Goal: Obtain resource: Obtain resource

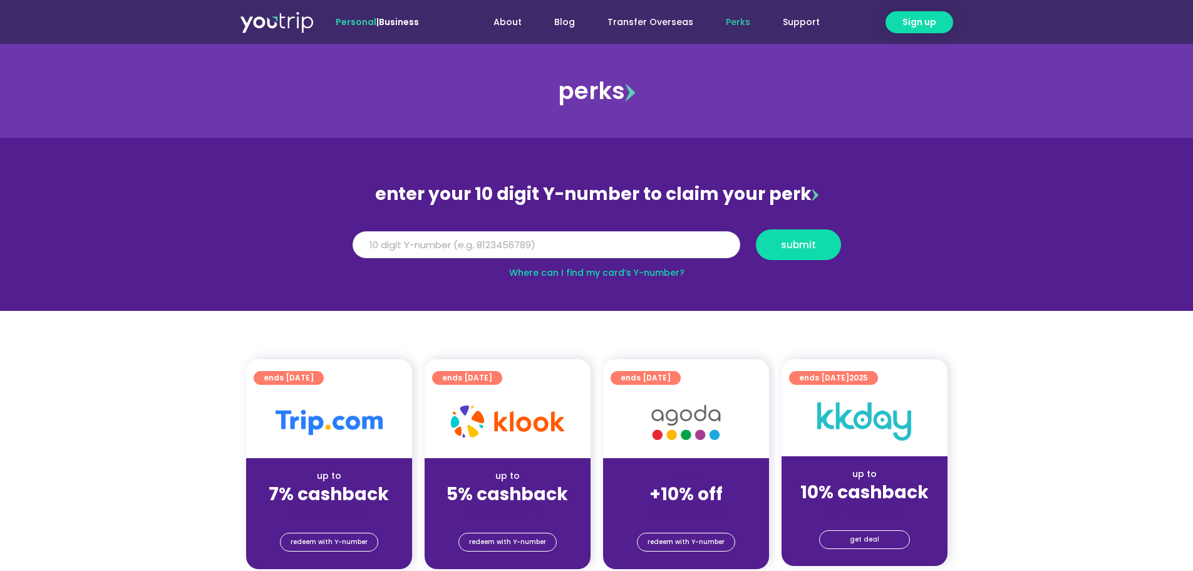
click at [576, 240] on input "Y Number" at bounding box center [547, 245] width 388 height 28
click at [595, 240] on input "Y Number" at bounding box center [547, 245] width 388 height 28
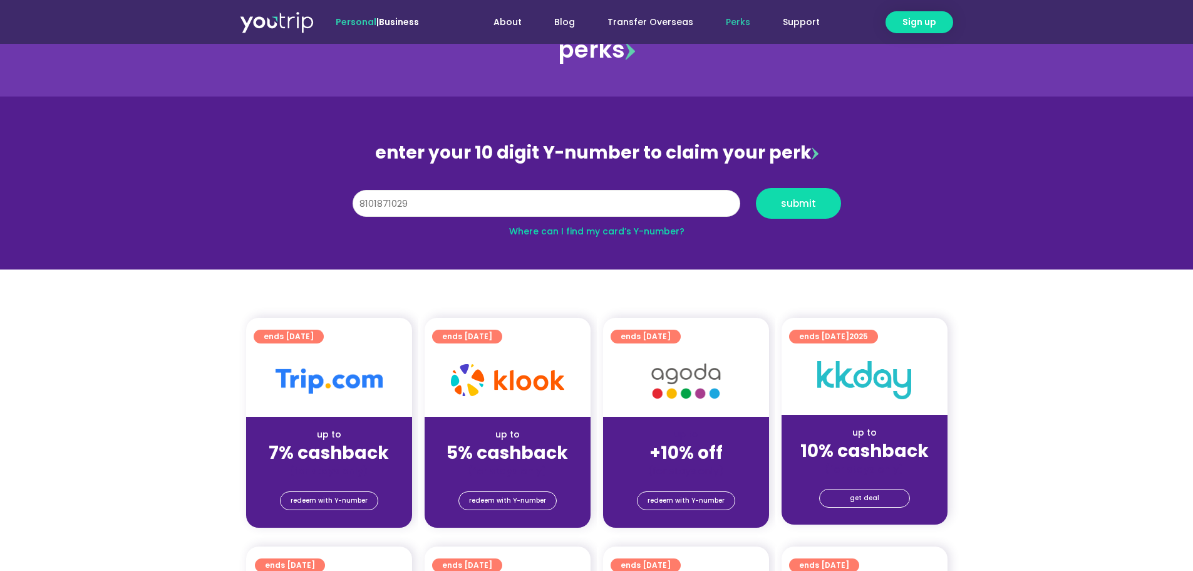
scroll to position [63, 0]
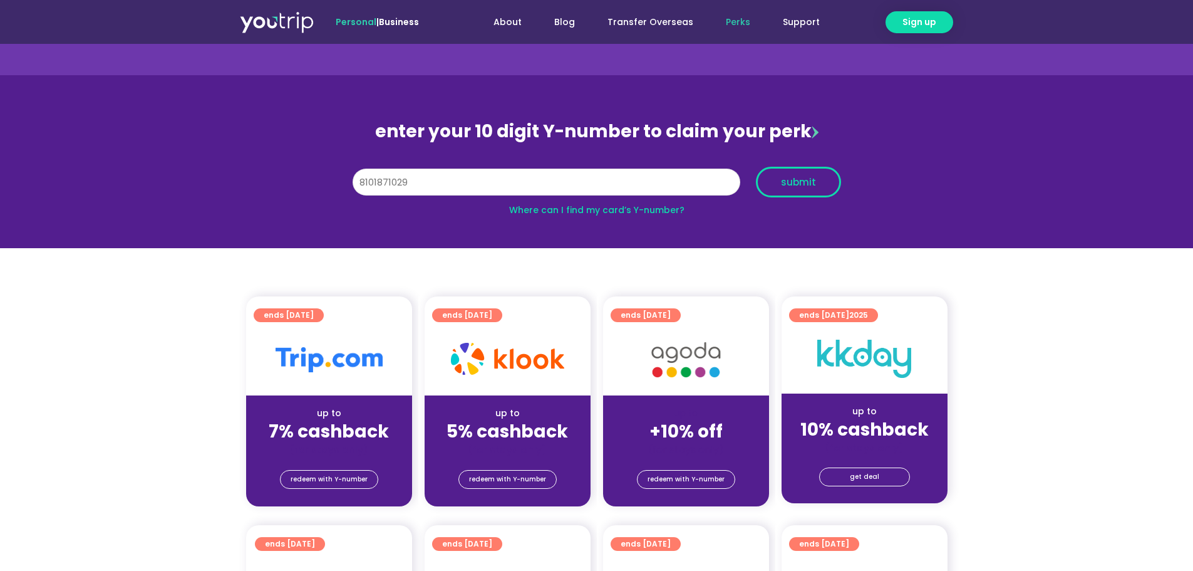
type input "8101871029"
click at [794, 184] on span "submit" at bounding box center [798, 181] width 35 height 9
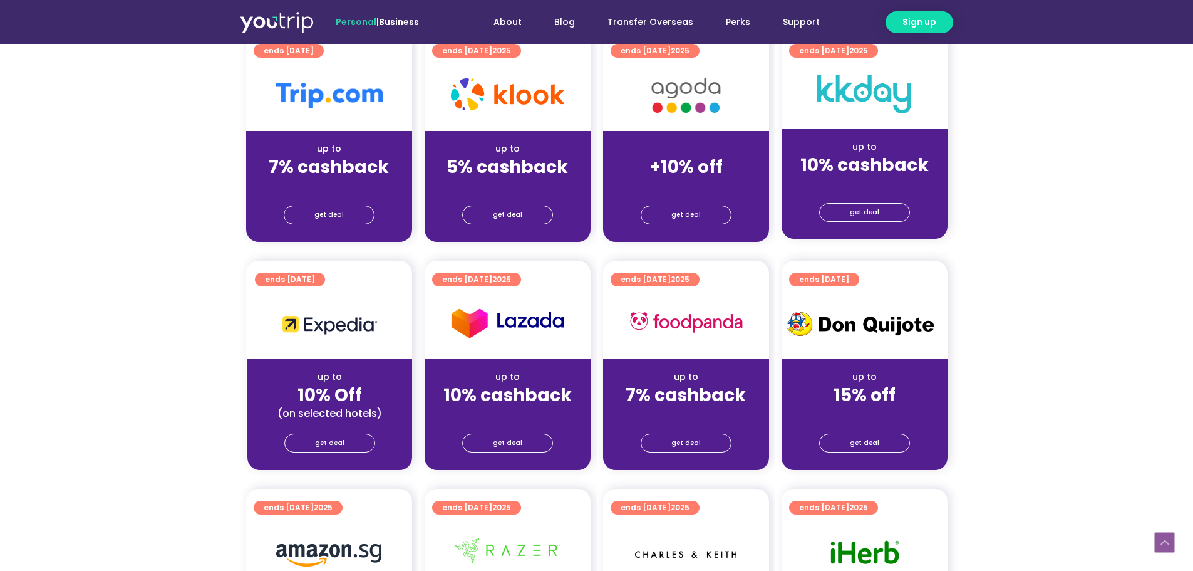
scroll to position [313, 0]
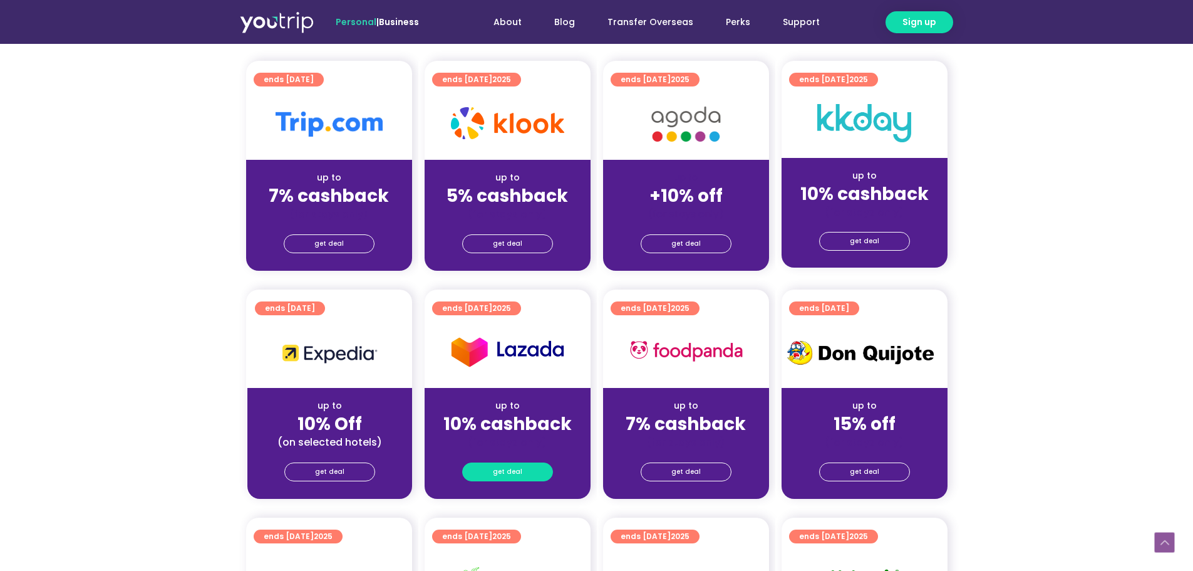
click at [532, 475] on link "get deal" at bounding box center [507, 471] width 91 height 19
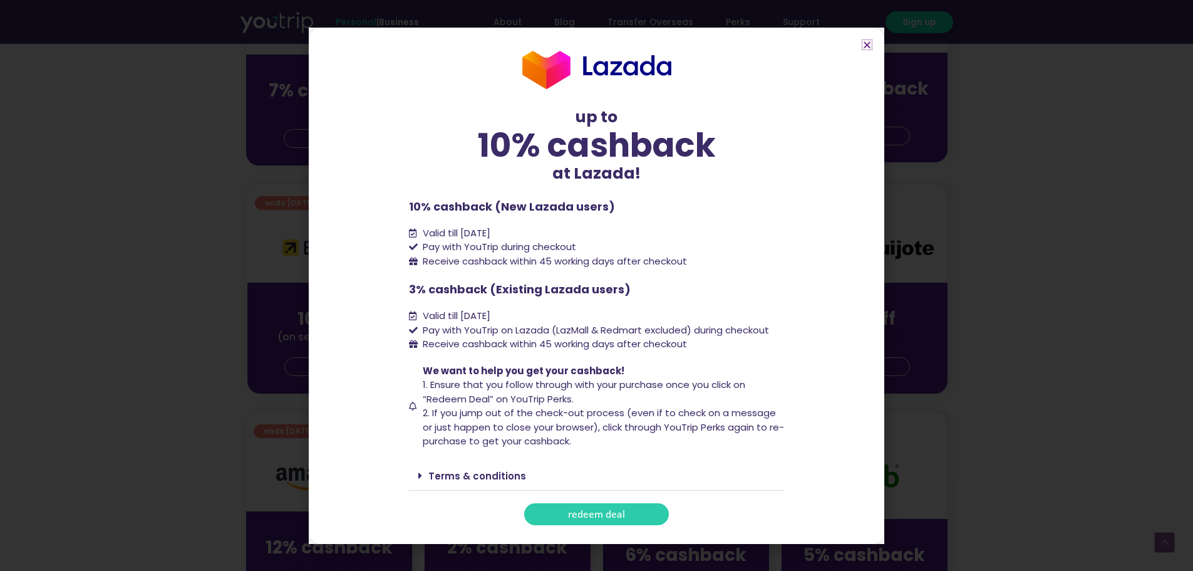
scroll to position [438, 0]
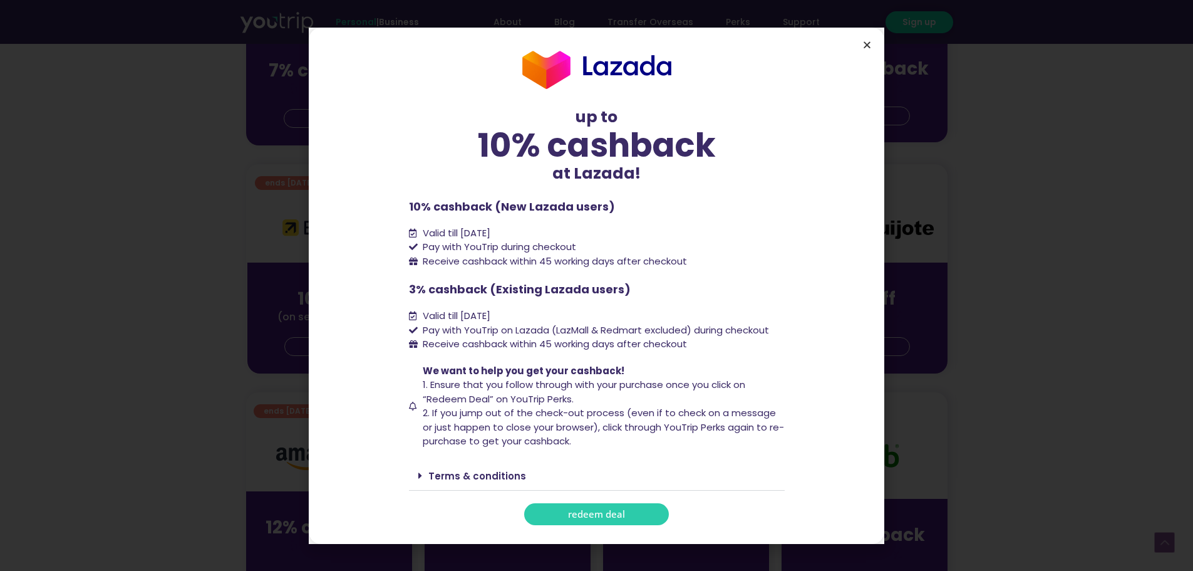
click at [867, 43] on icon "Close" at bounding box center [866, 44] width 9 height 9
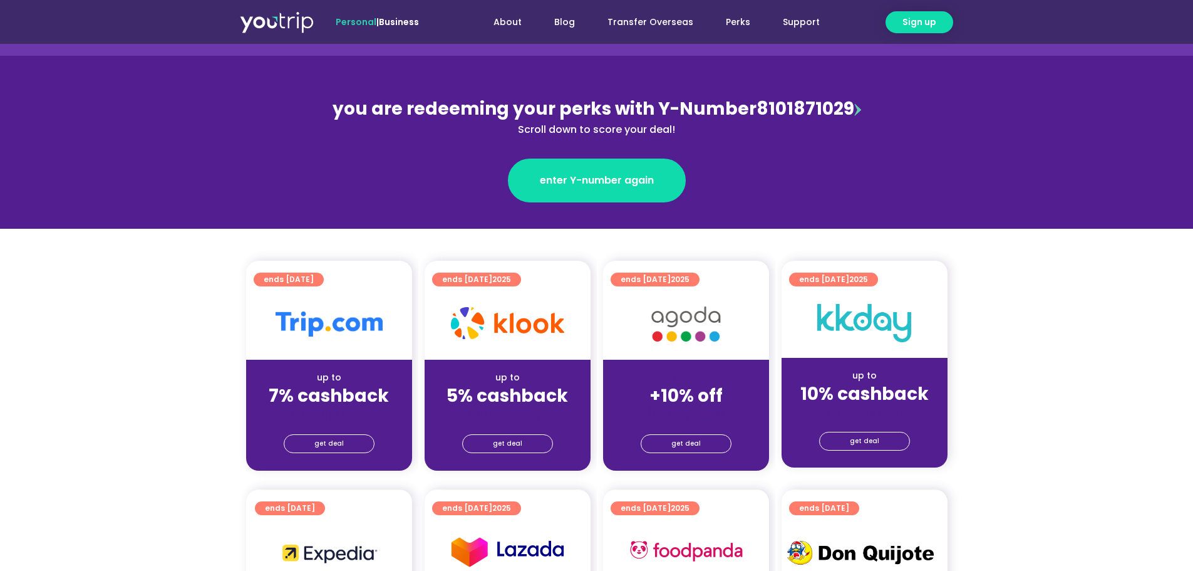
scroll to position [0, 0]
